Goal: Find specific page/section: Find specific page/section

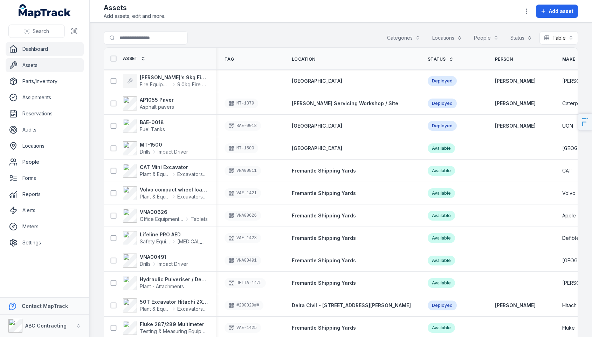
click at [57, 46] on link "Dashboard" at bounding box center [45, 49] width 78 height 14
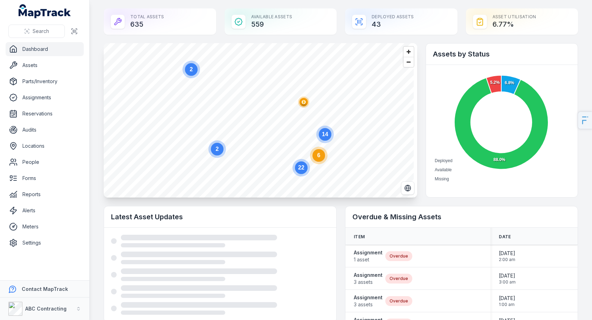
click at [318, 158] on text "6" at bounding box center [319, 155] width 3 height 6
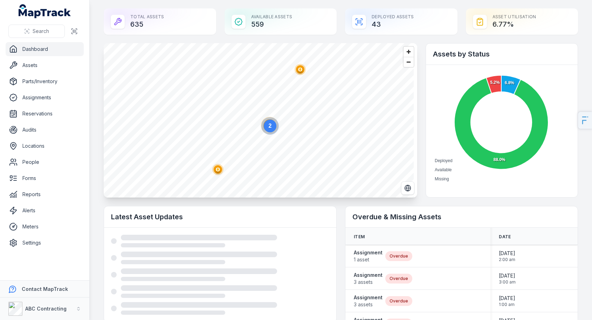
click at [218, 171] on circle "button" at bounding box center [218, 169] width 4 height 4
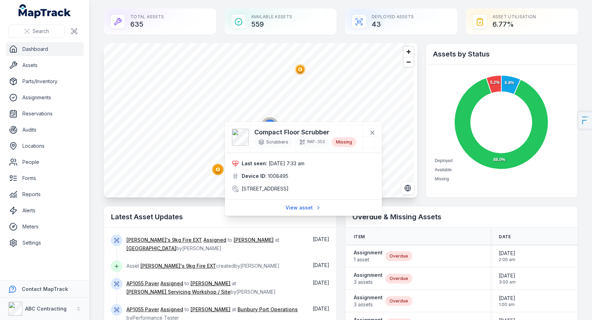
drag, startPoint x: 262, startPoint y: 161, endPoint x: 336, endPoint y: 161, distance: 73.6
click at [332, 162] on div "Last seen: 03/10/2025 7:33 am" at bounding box center [303, 163] width 143 height 7
click at [302, 212] on link "View asset" at bounding box center [303, 207] width 45 height 13
click at [302, 214] on link "View asset" at bounding box center [303, 207] width 45 height 13
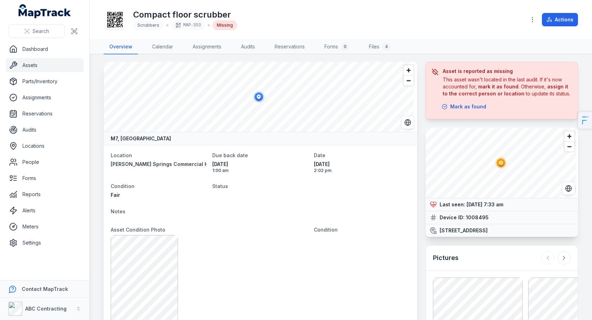
scroll to position [1, 0]
drag, startPoint x: 529, startPoint y: 236, endPoint x: 434, endPoint y: 203, distance: 100.2
click at [434, 203] on div "@keyframes ping-animation { 0% { transform: scale(0.8); opacity: 0.5; } 100% { …" at bounding box center [502, 181] width 152 height 109
click at [567, 132] on span "Zoom in" at bounding box center [570, 136] width 10 height 10
click at [567, 133] on span "Zoom in" at bounding box center [570, 136] width 10 height 10
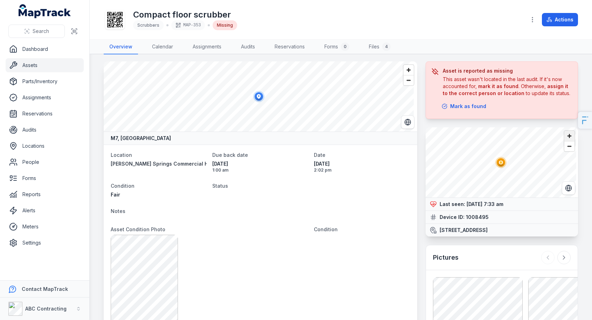
click at [566, 135] on span "Zoom in" at bounding box center [570, 136] width 10 height 10
click at [500, 159] on circle at bounding box center [501, 162] width 11 height 11
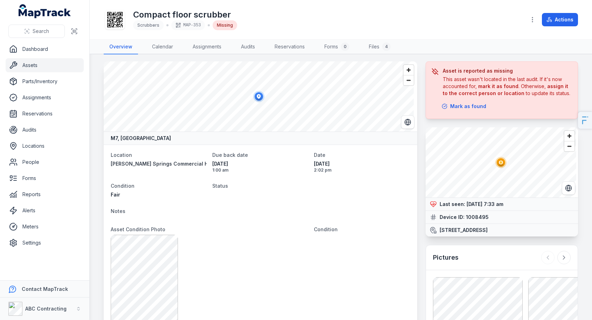
click at [486, 204] on span "03/10/2025 7:33 am" at bounding box center [485, 204] width 37 height 6
drag, startPoint x: 509, startPoint y: 201, endPoint x: 464, endPoint y: 204, distance: 44.3
click at [467, 204] on span "03/10/2025 7:33 am" at bounding box center [485, 204] width 37 height 6
click at [467, 207] on strong "03/10/2025 7:33 am" at bounding box center [485, 203] width 37 height 7
drag, startPoint x: 462, startPoint y: 204, endPoint x: 506, endPoint y: 202, distance: 44.6
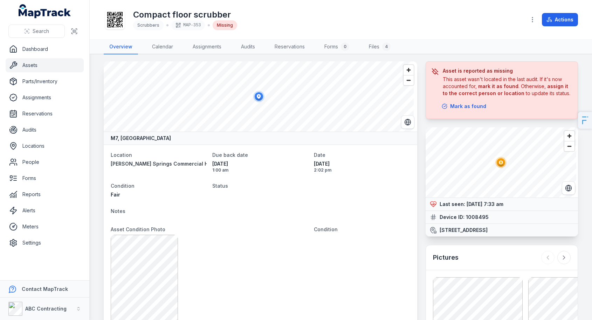
click at [504, 203] on span "03/10/2025 7:33 am" at bounding box center [485, 204] width 37 height 6
click at [493, 203] on span "03/10/2025 7:33 am" at bounding box center [485, 204] width 37 height 6
click at [471, 204] on span "03/10/2025 7:33 am" at bounding box center [485, 204] width 37 height 6
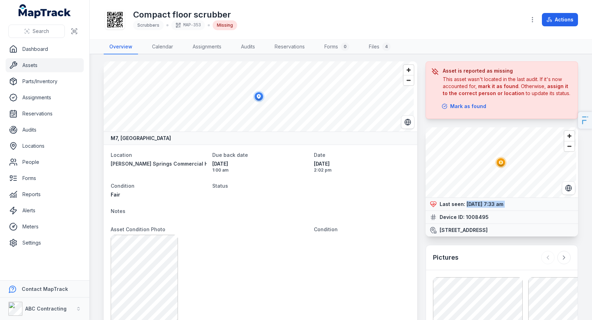
click at [467, 204] on span "03/10/2025 7:33 am" at bounding box center [485, 204] width 37 height 6
click at [467, 206] on span "03/10/2025 7:33 am" at bounding box center [485, 204] width 37 height 6
click at [305, 229] on dt "Asset Condition Photo" at bounding box center [210, 229] width 198 height 8
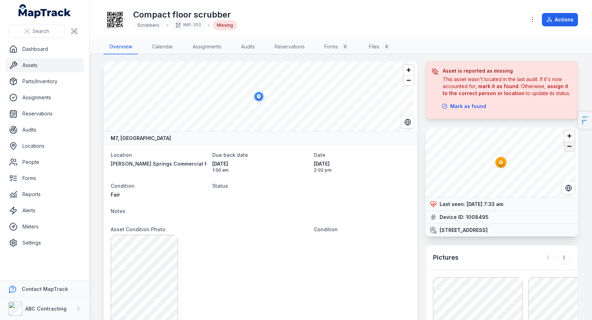
click at [565, 145] on span "Zoom out" at bounding box center [570, 146] width 10 height 10
